Goal: Task Accomplishment & Management: Use online tool/utility

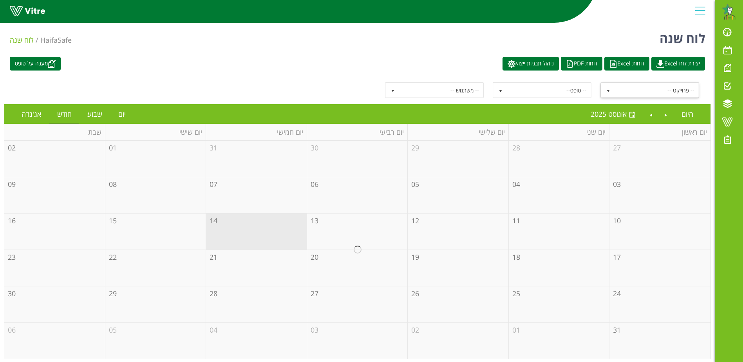
click at [608, 90] on span "select" at bounding box center [608, 91] width 6 height 6
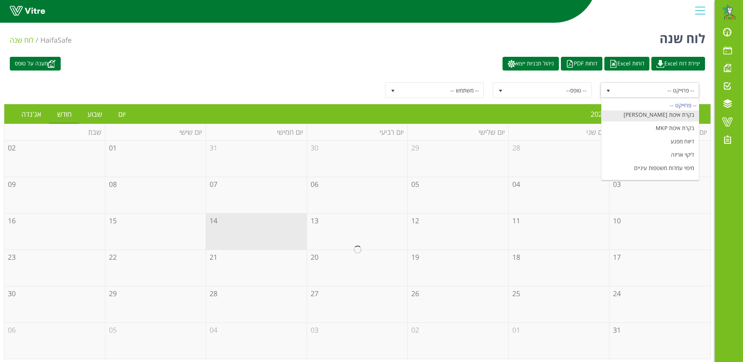
scroll to position [105, 0]
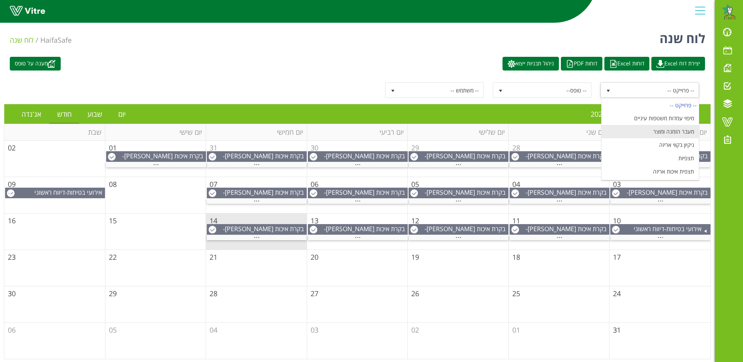
click at [667, 131] on li "מעבר הזמנה ומוצר" at bounding box center [650, 131] width 97 height 13
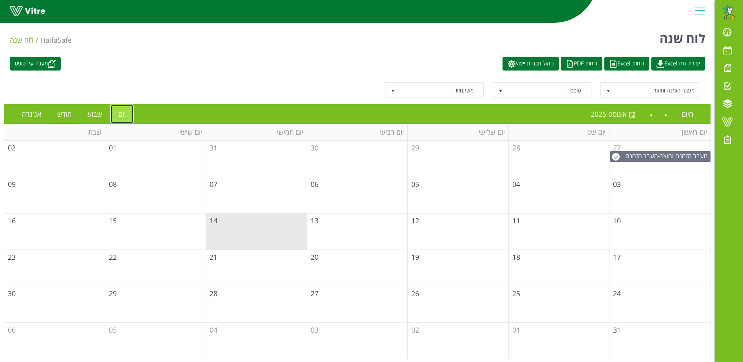
click at [121, 114] on link "יום" at bounding box center [121, 114] width 23 height 18
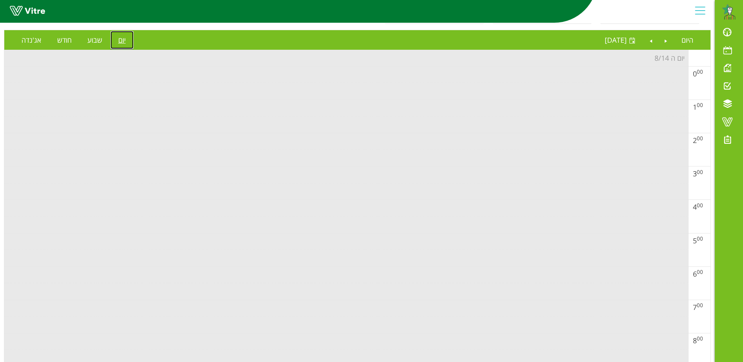
scroll to position [0, 0]
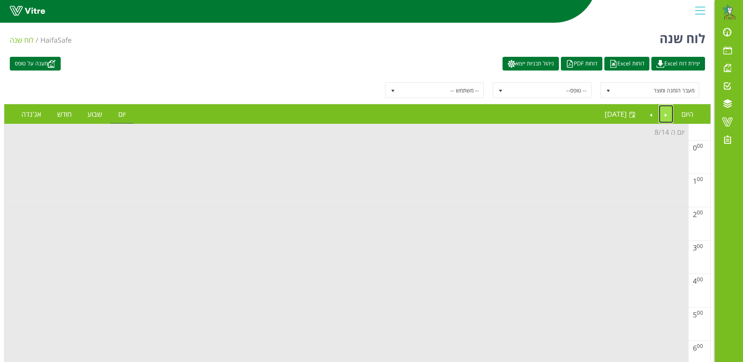
click at [664, 117] on link "Previous" at bounding box center [666, 114] width 15 height 18
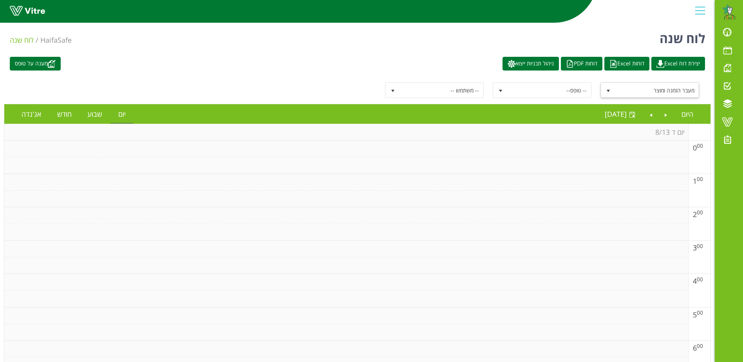
click at [610, 89] on span "select" at bounding box center [608, 91] width 6 height 6
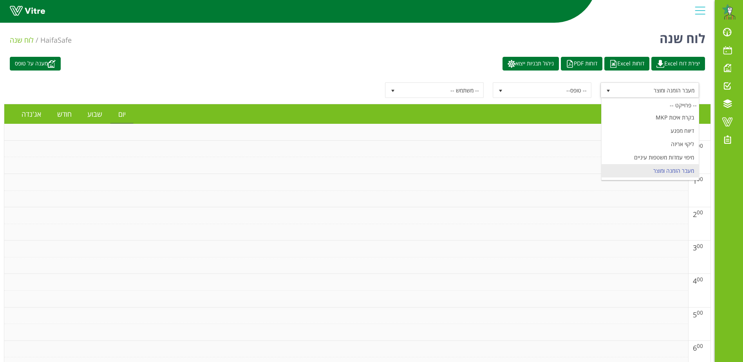
scroll to position [27, 0]
click at [666, 143] on li "בקרת איכות [PERSON_NAME]" at bounding box center [650, 143] width 97 height 13
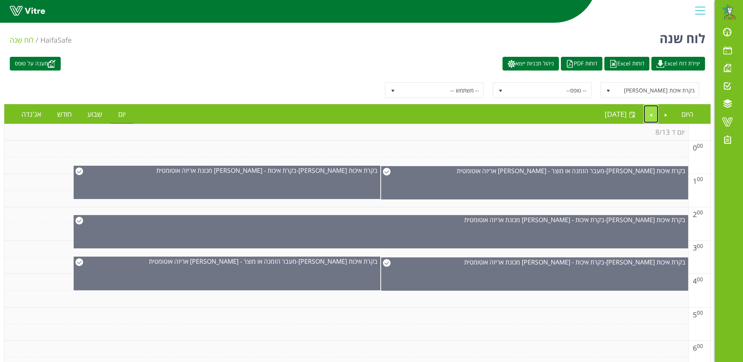
click at [649, 118] on link "Next" at bounding box center [651, 114] width 15 height 18
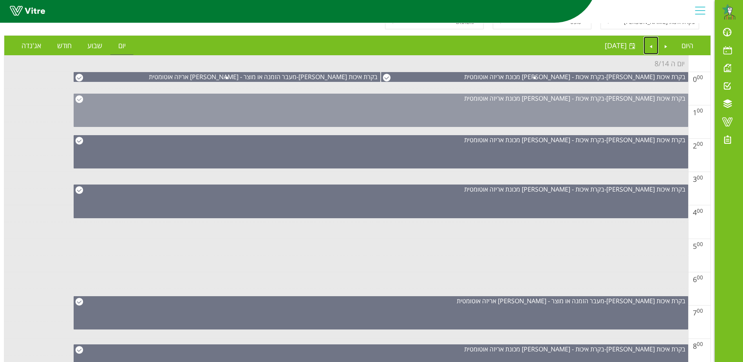
scroll to position [0, 0]
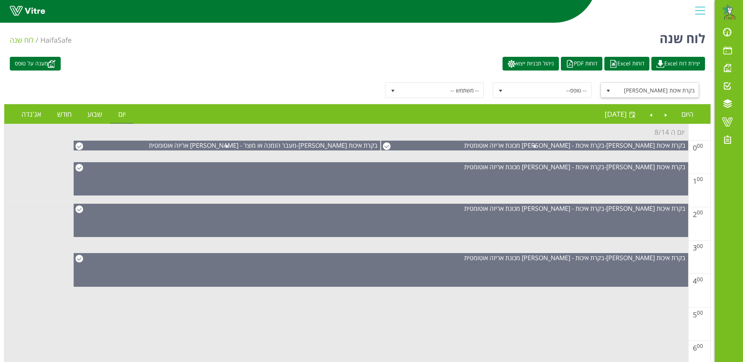
click at [608, 88] on span "select" at bounding box center [608, 91] width 6 height 6
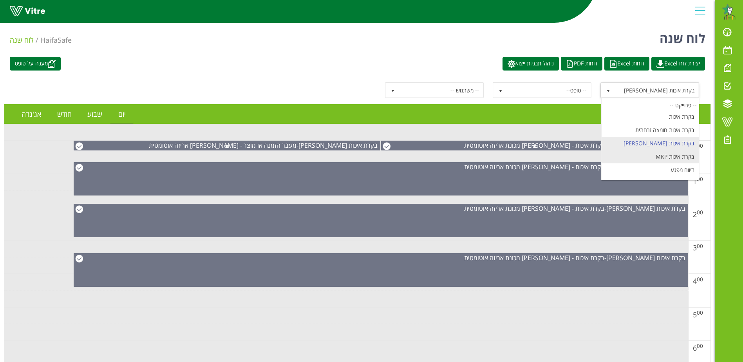
click at [652, 155] on li "בקרת איכות MKP" at bounding box center [650, 156] width 97 height 13
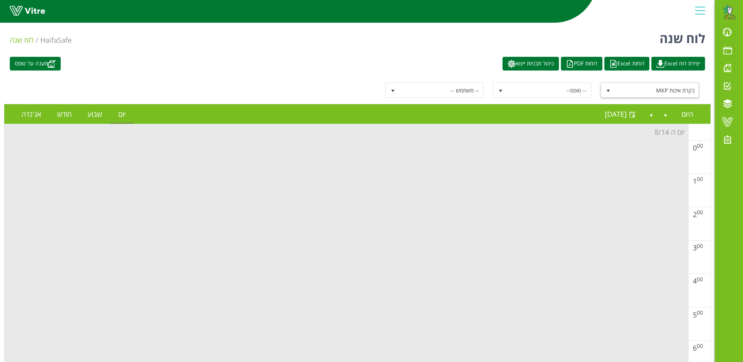
click at [610, 89] on span "select" at bounding box center [608, 91] width 6 height 6
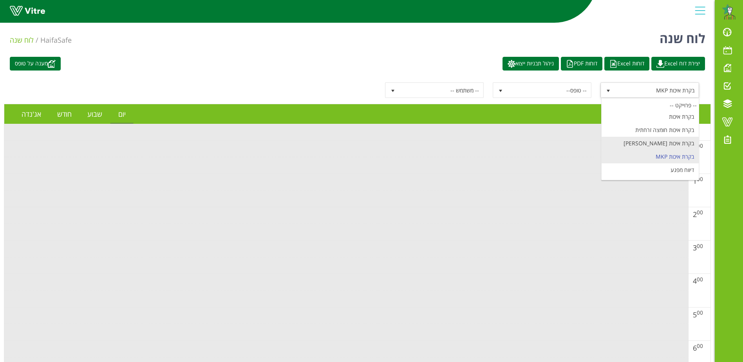
click at [653, 142] on li "בקרת איכות [PERSON_NAME]" at bounding box center [650, 143] width 97 height 13
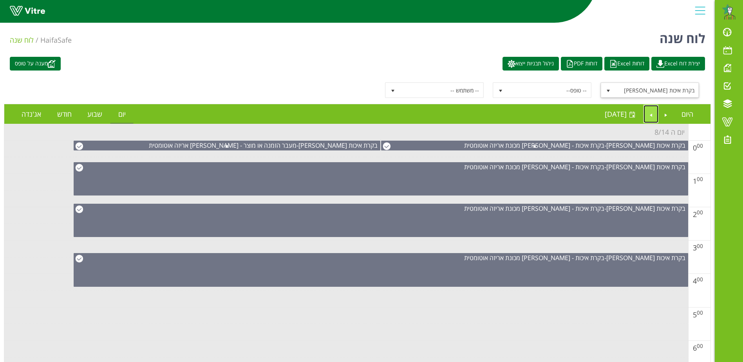
click at [647, 119] on link "Next" at bounding box center [651, 114] width 15 height 18
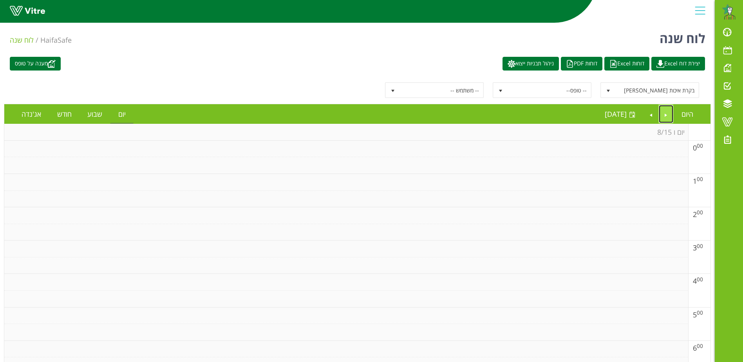
click at [662, 119] on link "Previous" at bounding box center [666, 114] width 15 height 18
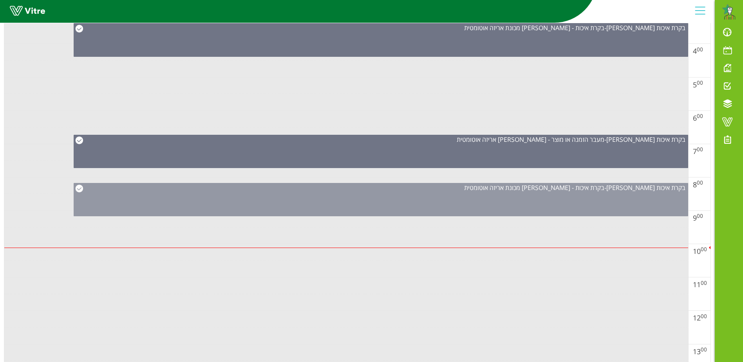
scroll to position [235, 0]
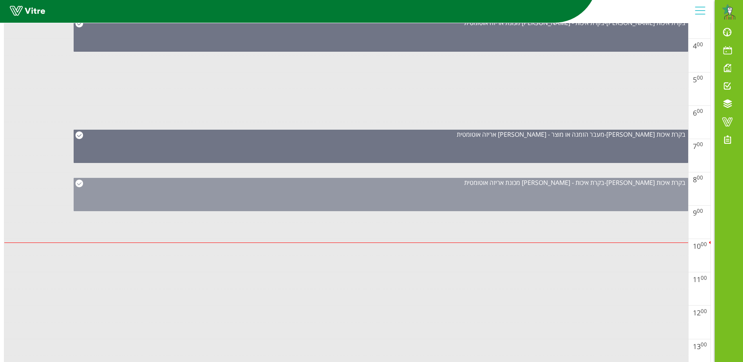
click at [389, 202] on div "בקרת איכות [PERSON_NAME] - בקרת איכות - [PERSON_NAME] מכונת אריזה אוטומטית" at bounding box center [381, 194] width 615 height 33
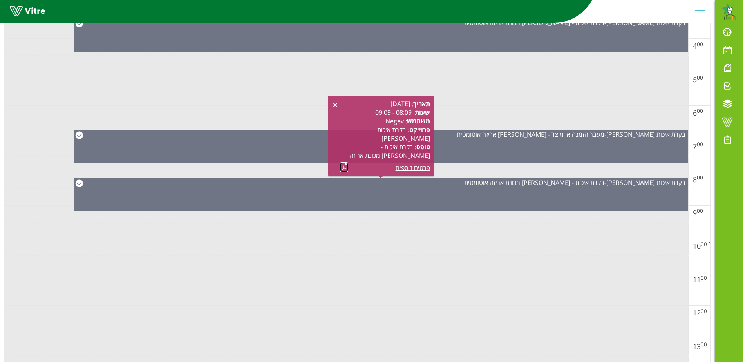
click at [343, 166] on link at bounding box center [344, 167] width 8 height 10
